Goal: Find contact information: Find contact information

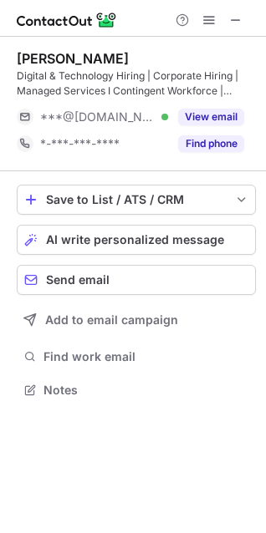
scroll to position [378, 266]
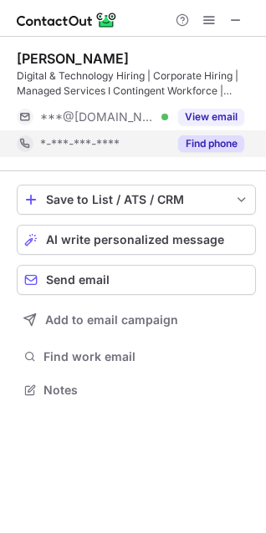
click at [221, 140] on button "Find phone" at bounding box center [211, 143] width 66 height 17
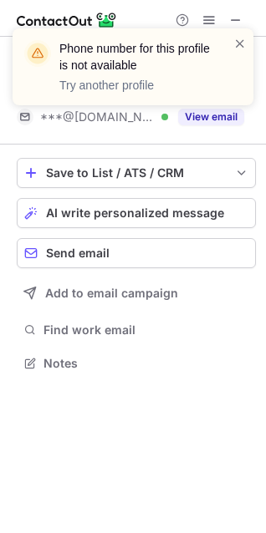
scroll to position [351, 266]
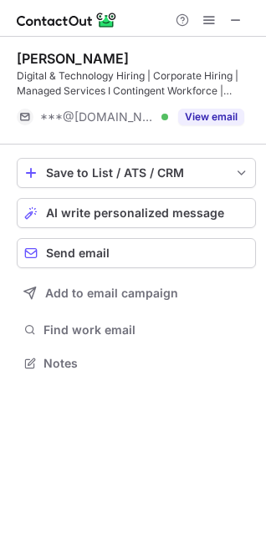
click at [240, 17] on div "Phone number for this profile is not available Try another profile" at bounding box center [132, 74] width 267 height 124
click at [79, 18] on img at bounding box center [67, 20] width 100 height 20
click at [235, 25] on span at bounding box center [235, 19] width 13 height 13
